Goal: Register for event/course

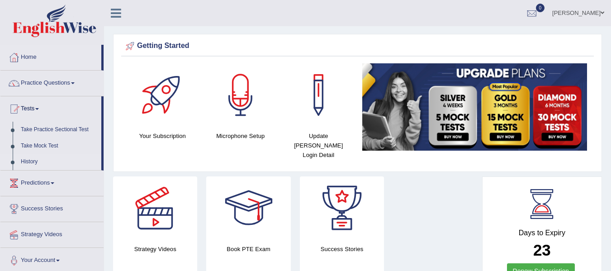
click at [43, 161] on link "History" at bounding box center [59, 162] width 85 height 16
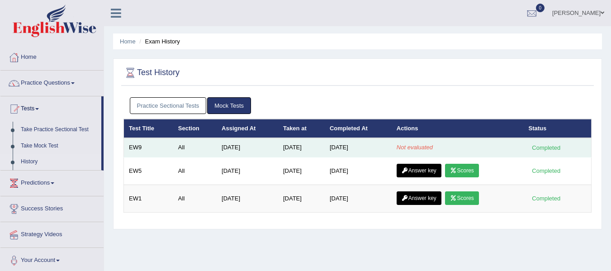
click at [486, 142] on td "Not evaluated" at bounding box center [458, 147] width 132 height 19
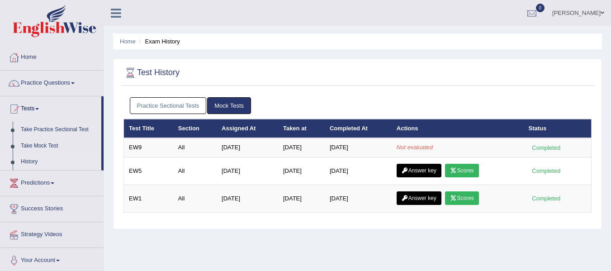
click at [168, 102] on link "Practice Sectional Tests" at bounding box center [168, 105] width 77 height 17
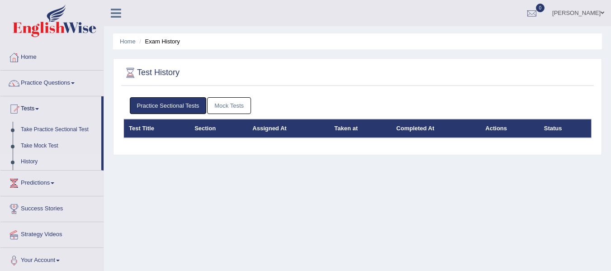
click at [228, 103] on link "Mock Tests" at bounding box center [229, 105] width 44 height 17
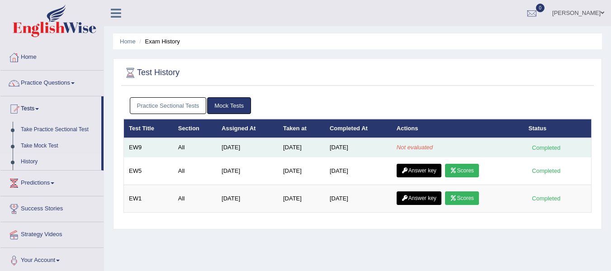
click at [540, 148] on div "Completed" at bounding box center [546, 147] width 35 height 9
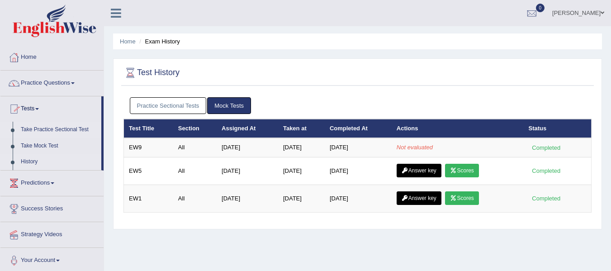
click at [49, 127] on link "Take Practice Sectional Test" at bounding box center [59, 130] width 85 height 16
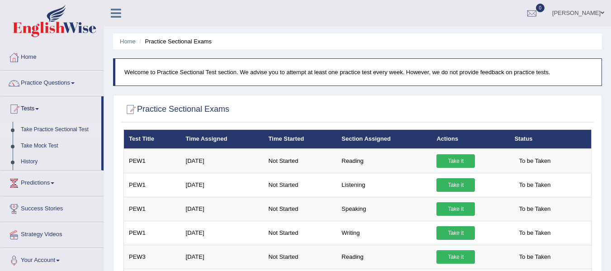
click at [342, 114] on div at bounding box center [357, 109] width 468 height 19
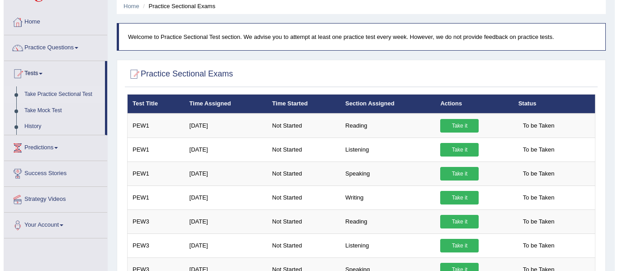
scroll to position [36, 0]
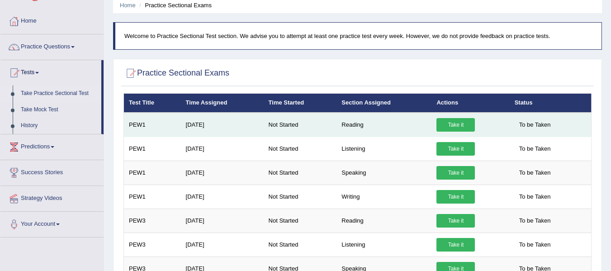
click at [451, 121] on link "Take it" at bounding box center [455, 125] width 38 height 14
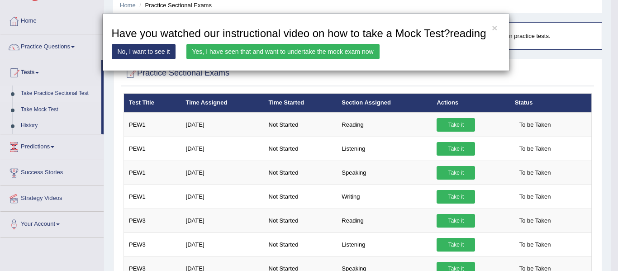
click at [290, 53] on link "Yes, I have seen that and want to undertake the mock exam now" at bounding box center [282, 51] width 193 height 15
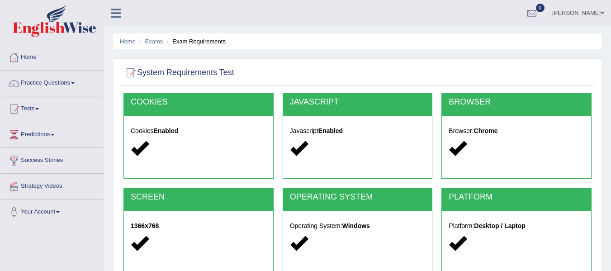
click at [330, 56] on div "Home Exams Exam Requirements System Requirements Test [GEOGRAPHIC_DATA] Cookies…" at bounding box center [357, 226] width 507 height 452
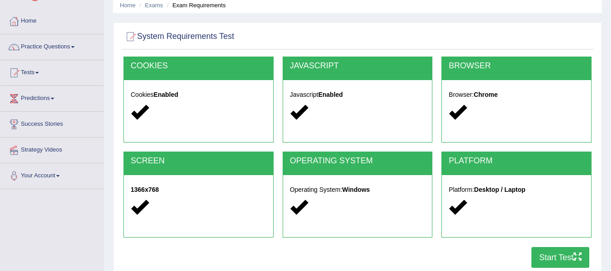
scroll to position [109, 0]
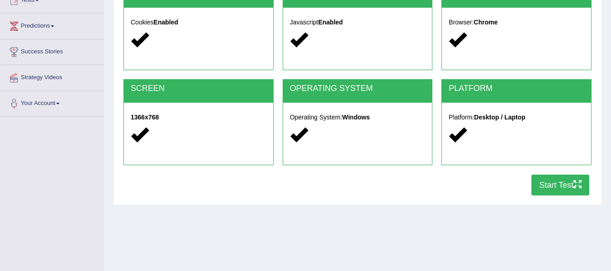
click at [550, 188] on button "Start Test" at bounding box center [560, 185] width 58 height 21
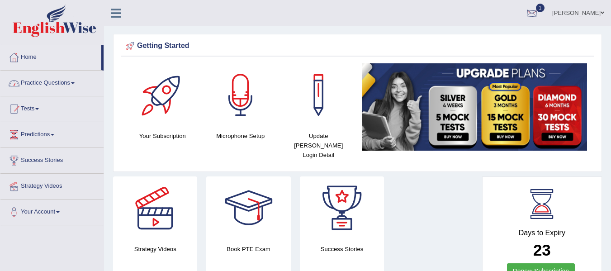
click at [538, 15] on div at bounding box center [532, 14] width 14 height 14
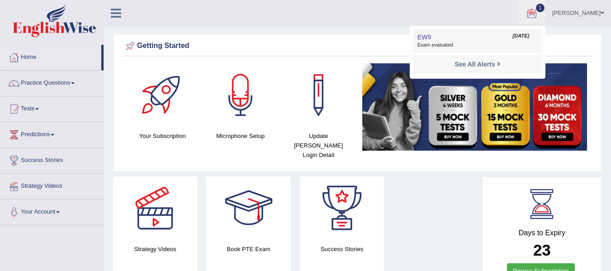
click at [513, 37] on span "Aug 15, 2025" at bounding box center [521, 36] width 16 height 7
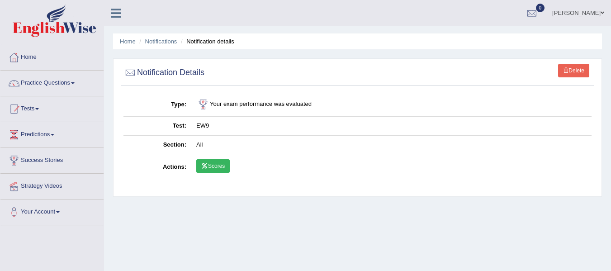
click at [211, 169] on link "Scores" at bounding box center [212, 166] width 33 height 14
click at [571, 70] on link "Delete" at bounding box center [573, 71] width 31 height 14
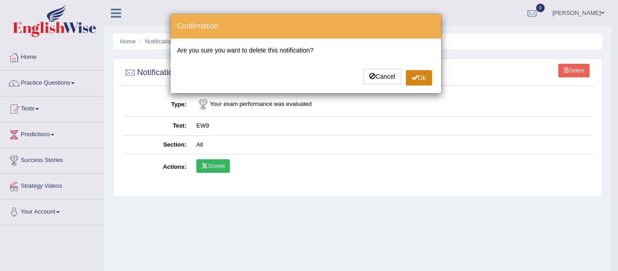
click at [415, 78] on span at bounding box center [414, 77] width 6 height 6
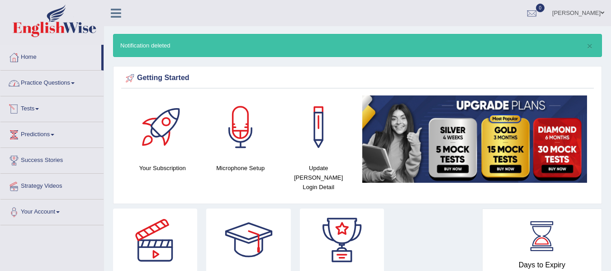
click at [25, 107] on link "Tests" at bounding box center [51, 107] width 103 height 23
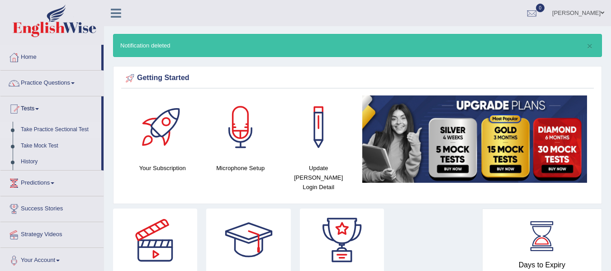
click at [58, 127] on link "Take Practice Sectional Test" at bounding box center [59, 130] width 85 height 16
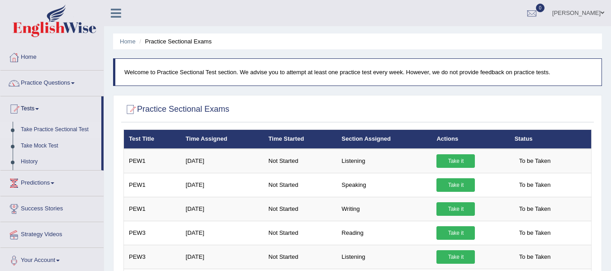
click at [283, 100] on div "Practice Sectional Exams" at bounding box center [357, 111] width 472 height 23
click at [447, 115] on div at bounding box center [357, 109] width 468 height 19
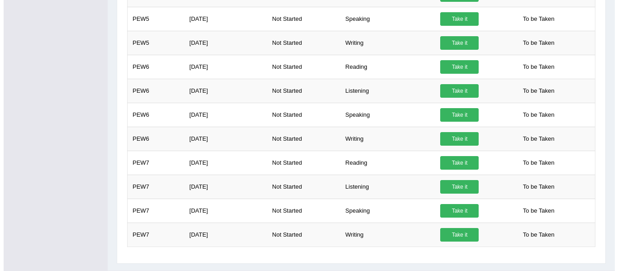
scroll to position [476, 0]
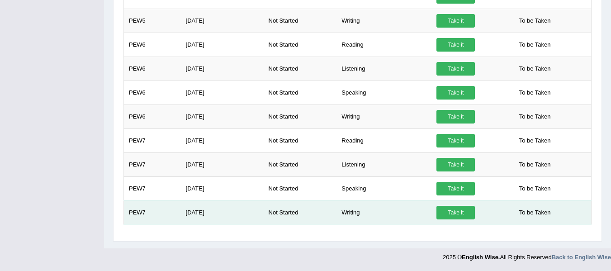
click at [465, 209] on link "Take it" at bounding box center [455, 213] width 38 height 14
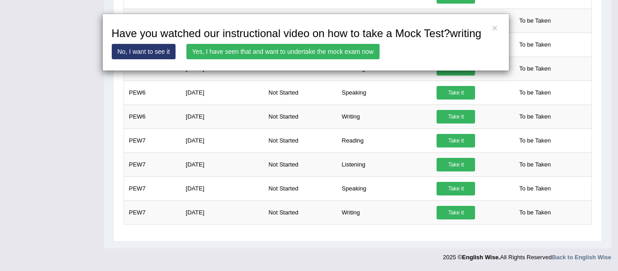
click at [338, 53] on link "Yes, I have seen that and want to undertake the mock exam now" at bounding box center [282, 51] width 193 height 15
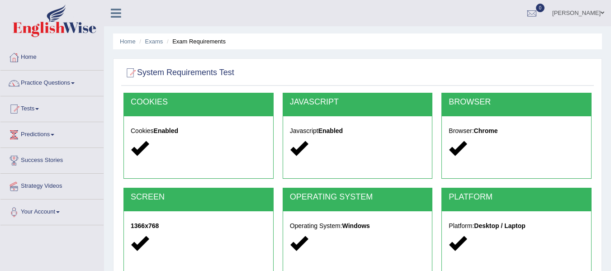
click at [444, 61] on div "System Requirements Test [GEOGRAPHIC_DATA] Cookies Enabled JAVASCRIPT Javascrip…" at bounding box center [357, 185] width 489 height 255
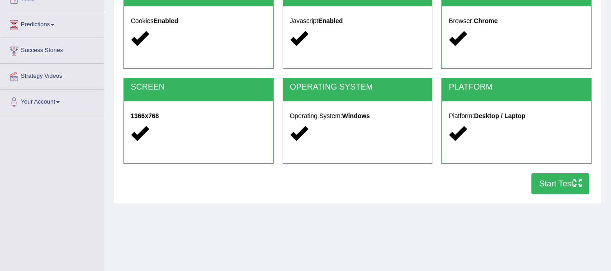
scroll to position [127, 0]
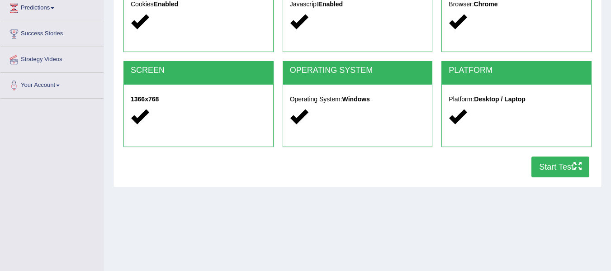
click at [553, 164] on button "Start Test" at bounding box center [560, 166] width 58 height 21
click at [125, 236] on div "Home Exams Exam Requirements System Requirements Test COOKIES Cookies Enabled J…" at bounding box center [357, 99] width 507 height 452
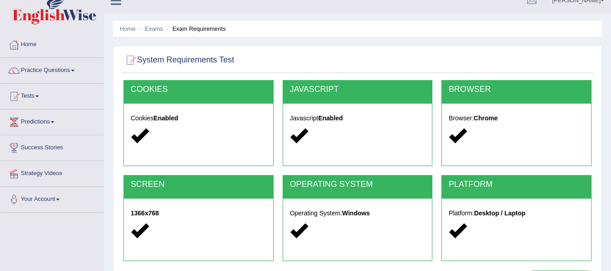
scroll to position [0, 0]
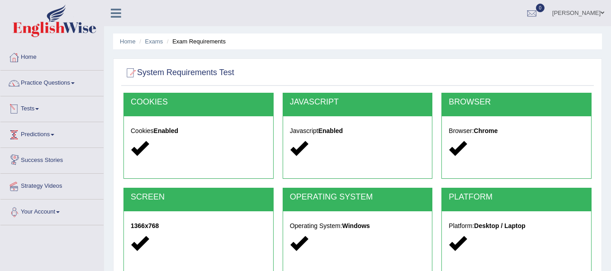
click at [38, 108] on span at bounding box center [37, 109] width 4 height 2
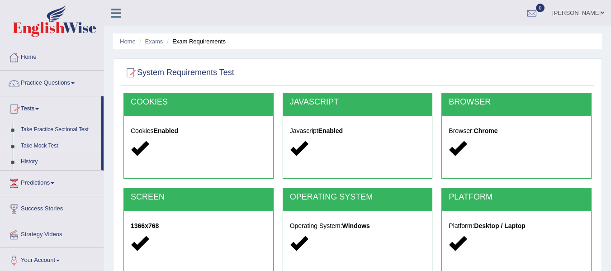
click at [47, 142] on link "Take Mock Test" at bounding box center [59, 146] width 85 height 16
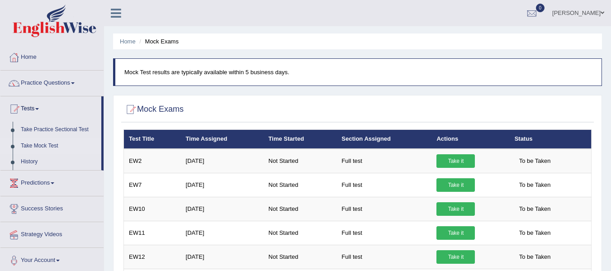
click at [198, 99] on div "Mock Exams × Have you watched our instructional video on how to take a Mock Tes…" at bounding box center [357, 226] width 489 height 263
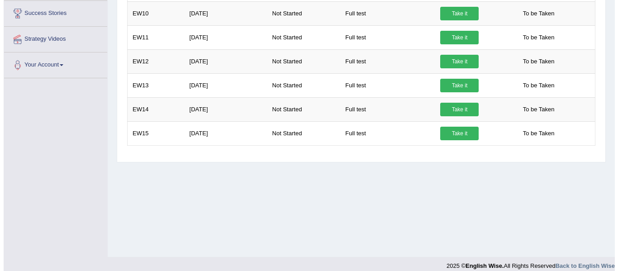
scroll to position [204, 0]
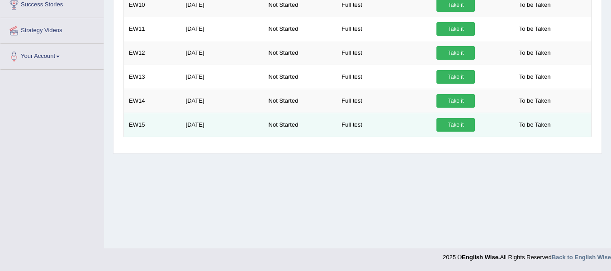
click at [462, 123] on link "Take it" at bounding box center [455, 125] width 38 height 14
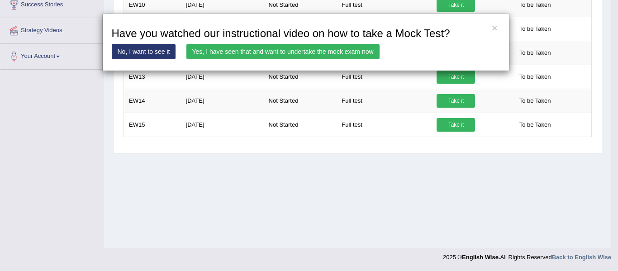
click at [339, 50] on link "Yes, I have seen that and want to undertake the mock exam now" at bounding box center [282, 51] width 193 height 15
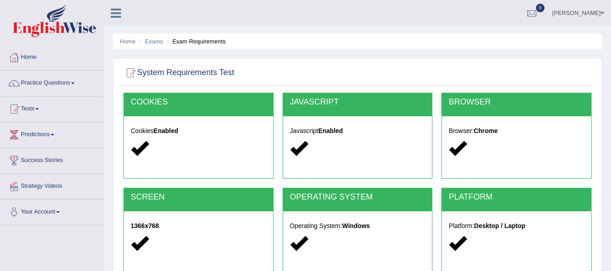
click at [367, 75] on div at bounding box center [357, 73] width 468 height 19
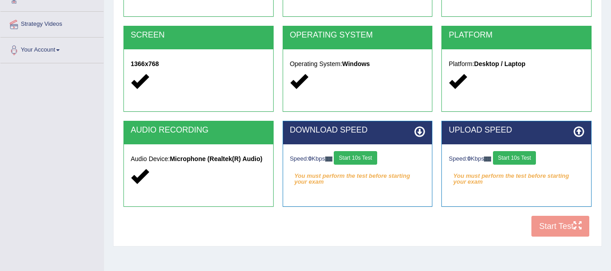
scroll to position [163, 0]
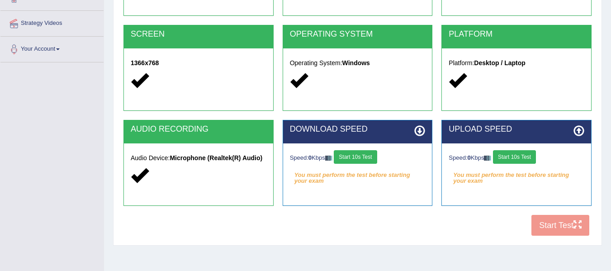
click at [357, 153] on button "Start 10s Test" at bounding box center [355, 157] width 43 height 14
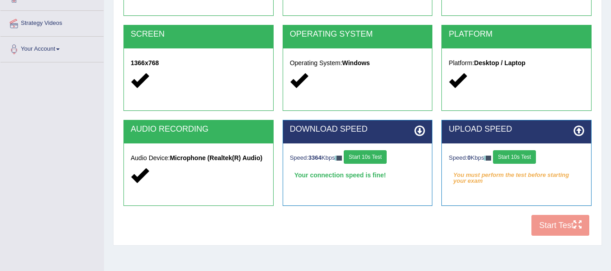
click at [518, 154] on button "Start 10s Test" at bounding box center [514, 157] width 43 height 14
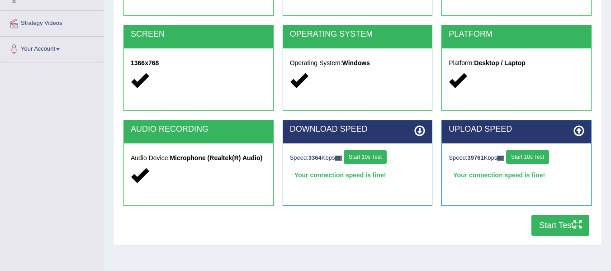
click at [566, 227] on button "Start Test" at bounding box center [560, 225] width 58 height 21
